Goal: Task Accomplishment & Management: Complete application form

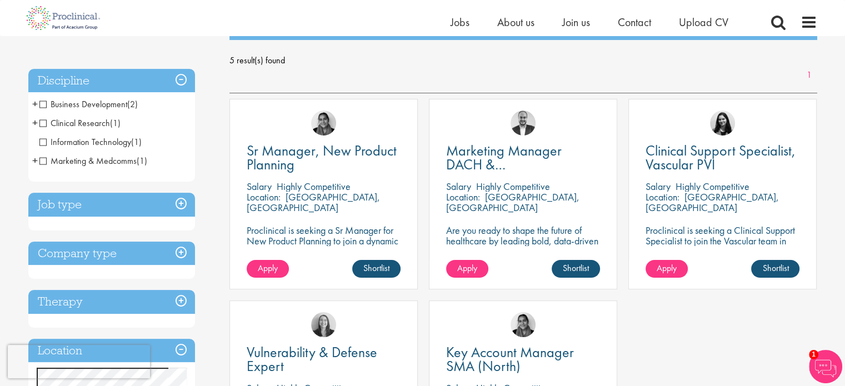
click at [38, 102] on li "Business Development (2) - + Sales (2)" at bounding box center [111, 104] width 167 height 19
click at [36, 104] on span "+" at bounding box center [35, 104] width 6 height 17
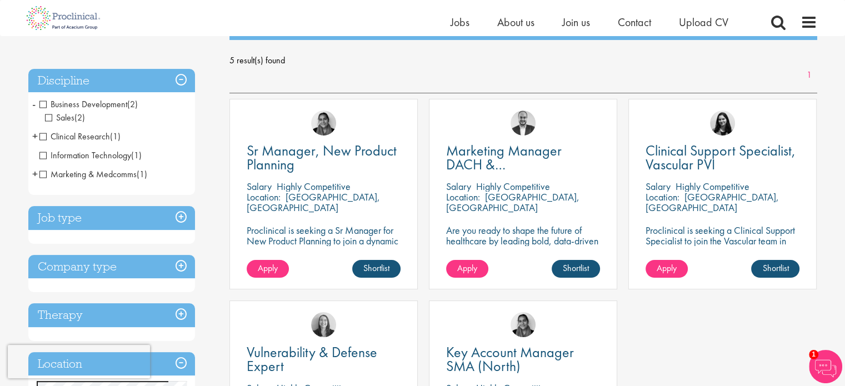
click at [33, 169] on span "+" at bounding box center [35, 174] width 6 height 17
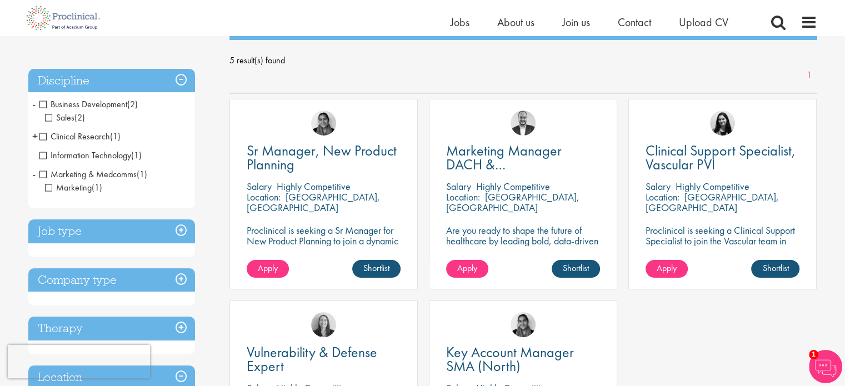
click at [47, 184] on span "Marketing" at bounding box center [68, 188] width 47 height 12
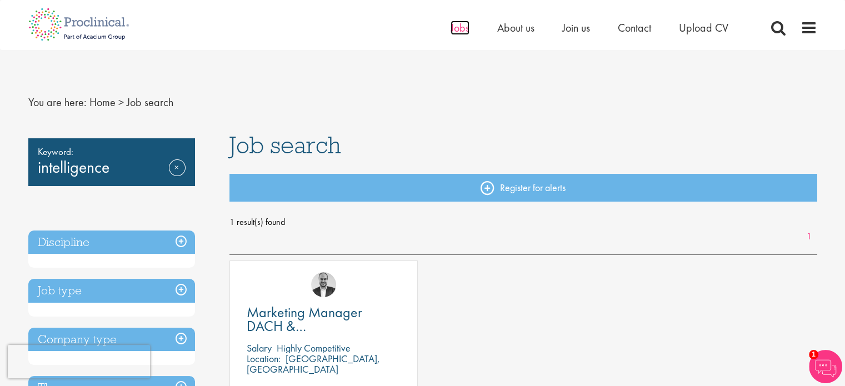
click at [460, 31] on span "Jobs" at bounding box center [460, 28] width 19 height 14
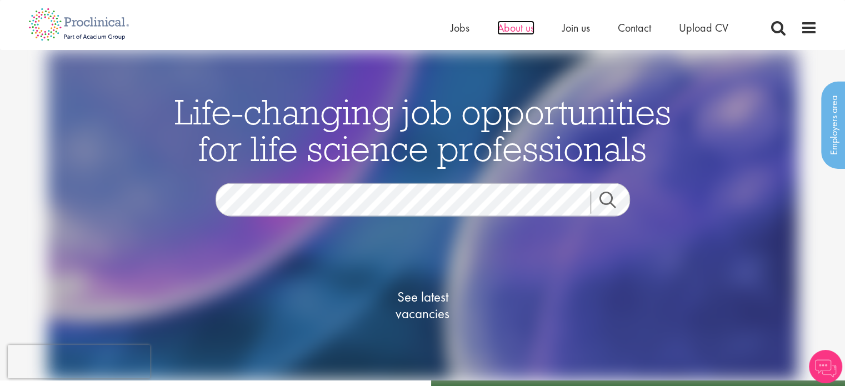
click at [519, 31] on span "About us" at bounding box center [515, 28] width 37 height 14
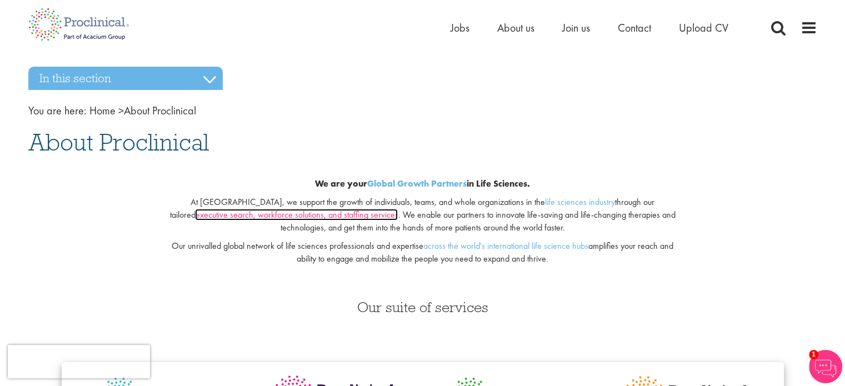
click at [398, 209] on link "executive search, workforce solutions, and staffing services" at bounding box center [296, 215] width 203 height 12
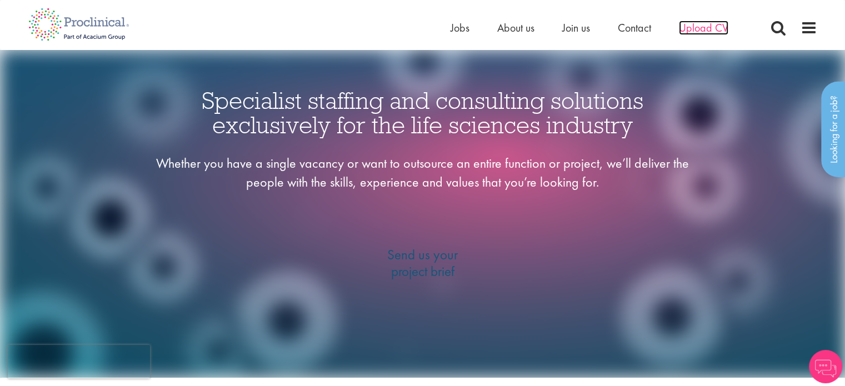
click at [702, 29] on span "Upload CV" at bounding box center [703, 28] width 49 height 14
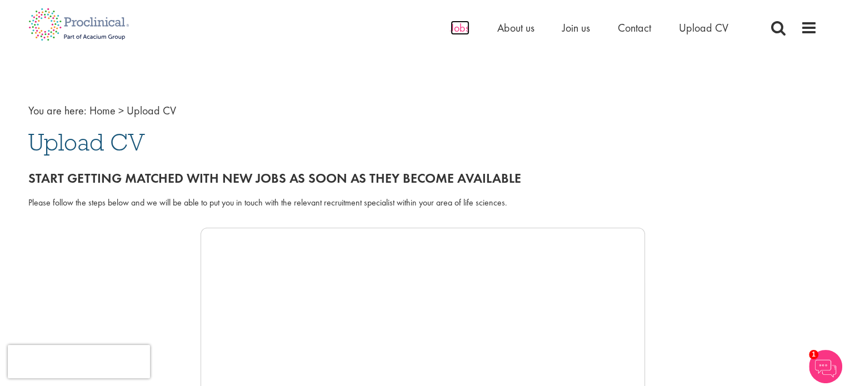
click at [460, 28] on span "Jobs" at bounding box center [460, 28] width 19 height 14
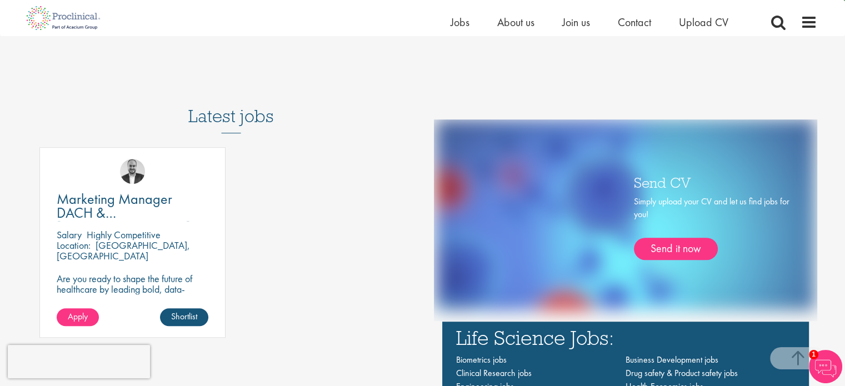
scroll to position [592, 0]
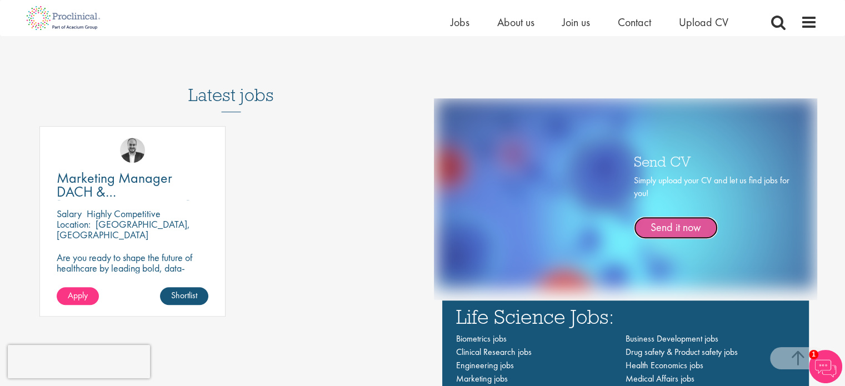
click at [696, 231] on link "Send it now" at bounding box center [676, 228] width 84 height 22
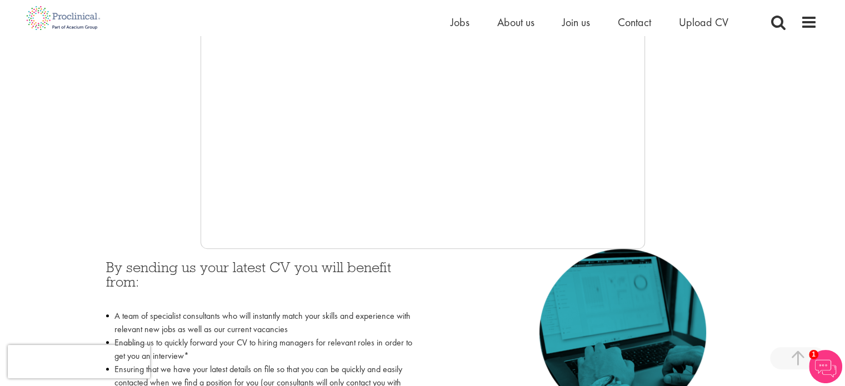
scroll to position [296, 0]
